Goal: Task Accomplishment & Management: Manage account settings

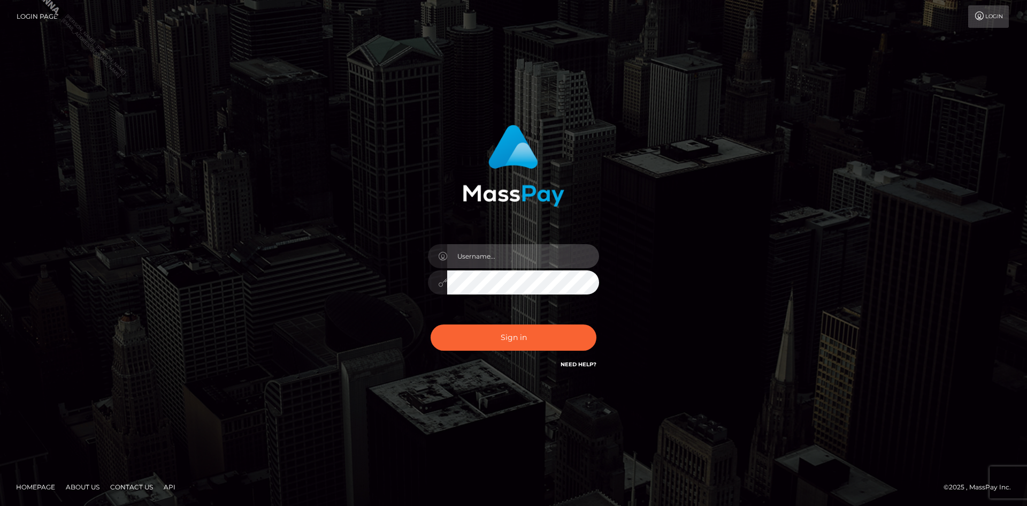
click at [505, 258] on input "text" at bounding box center [523, 256] width 152 height 24
click at [507, 262] on input "text" at bounding box center [523, 256] width 152 height 24
click at [508, 261] on input "text" at bounding box center [523, 256] width 152 height 24
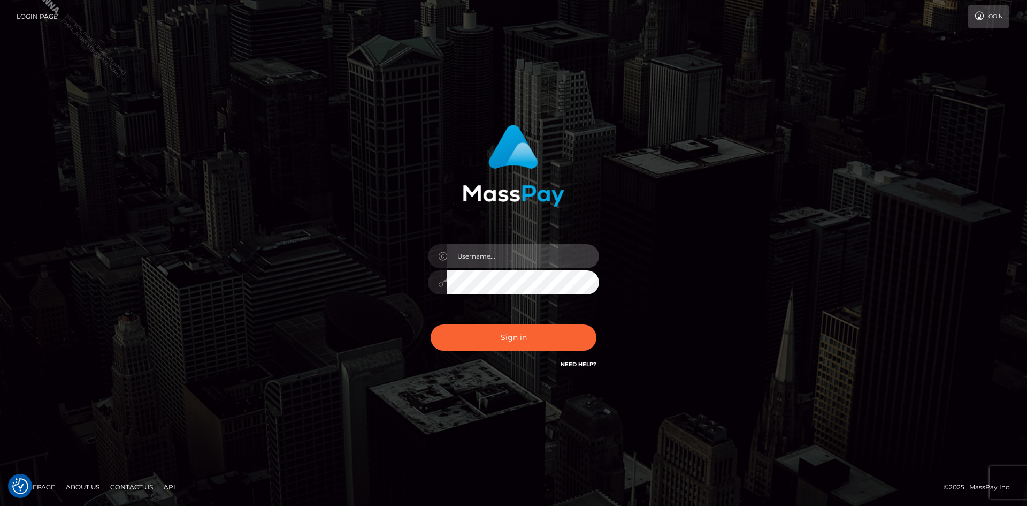
click at [508, 260] on input "text" at bounding box center [523, 256] width 152 height 24
type input "Marco.Spree"
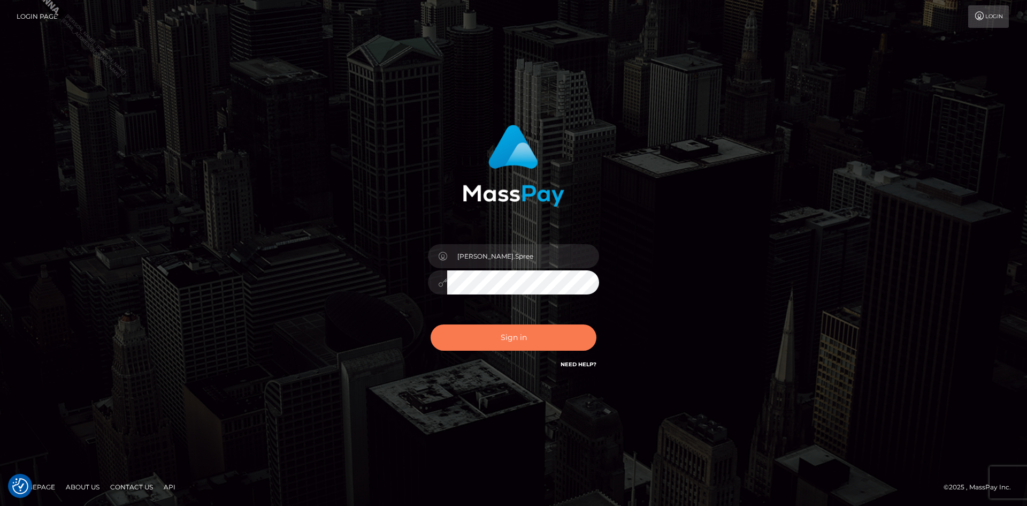
click at [489, 341] on button "Sign in" at bounding box center [514, 337] width 166 height 26
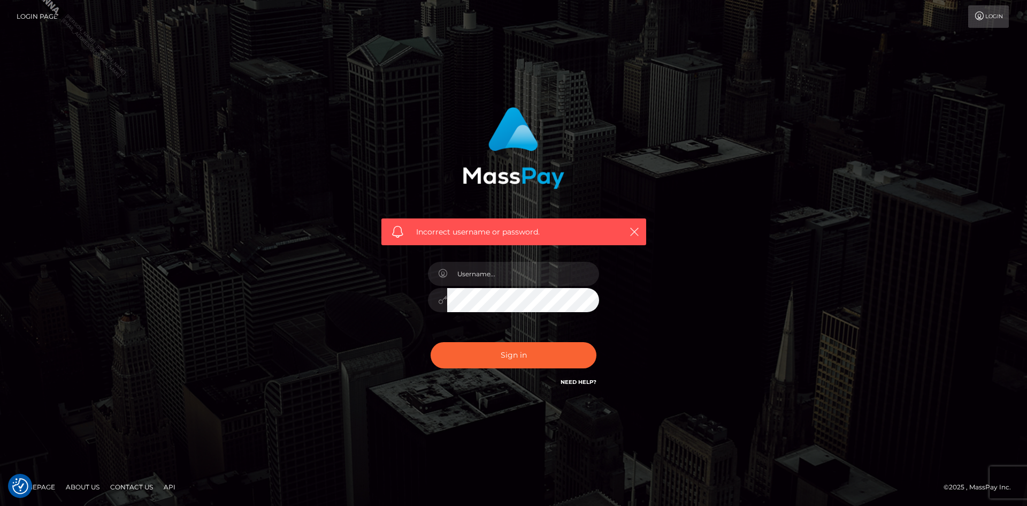
click at [578, 383] on link "Need Help?" at bounding box center [579, 381] width 36 height 7
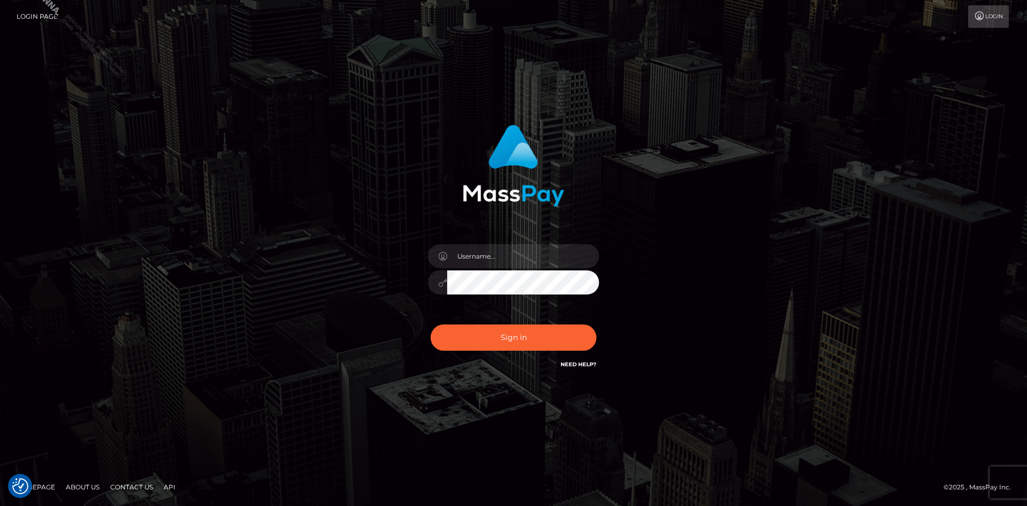
click at [575, 364] on link "Need Help?" at bounding box center [579, 364] width 36 height 7
click at [485, 263] on input "text" at bounding box center [523, 256] width 152 height 24
type input "Marco.Spree"
click at [500, 341] on button "Sign in" at bounding box center [514, 337] width 166 height 26
click at [574, 362] on link "Need Help?" at bounding box center [579, 364] width 36 height 7
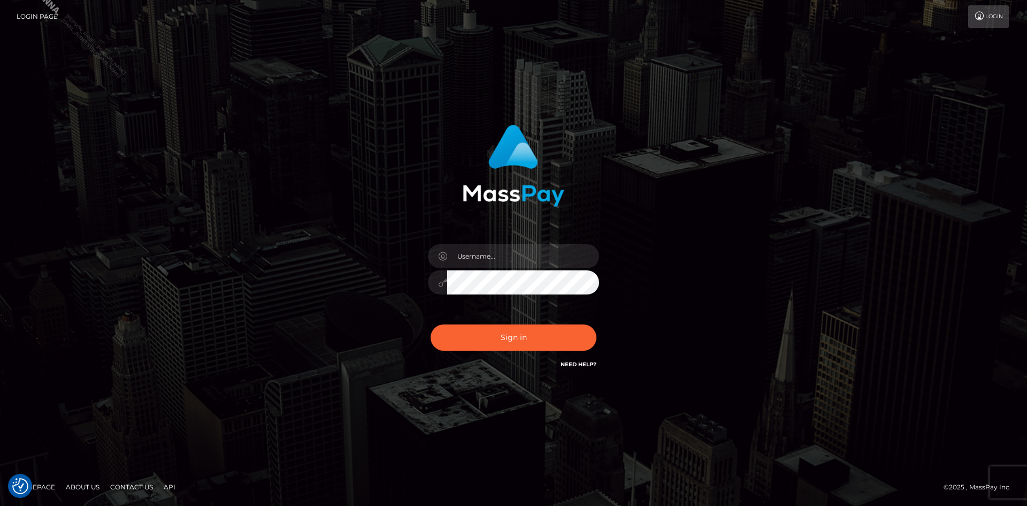
click at [573, 365] on link "Need Help?" at bounding box center [579, 364] width 36 height 7
